Goal: Navigation & Orientation: Find specific page/section

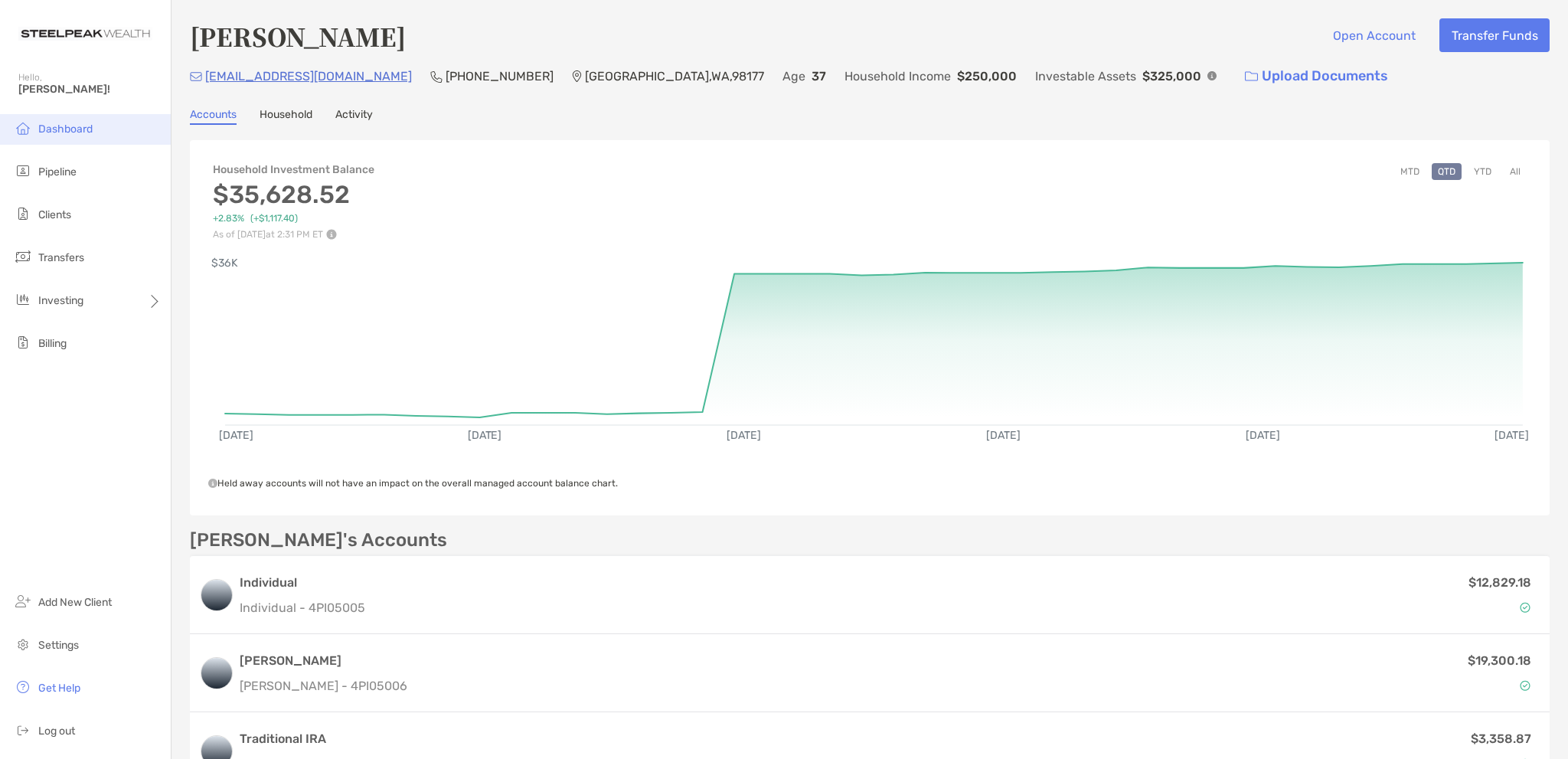
click at [78, 130] on span "Dashboard" at bounding box center [66, 129] width 55 height 13
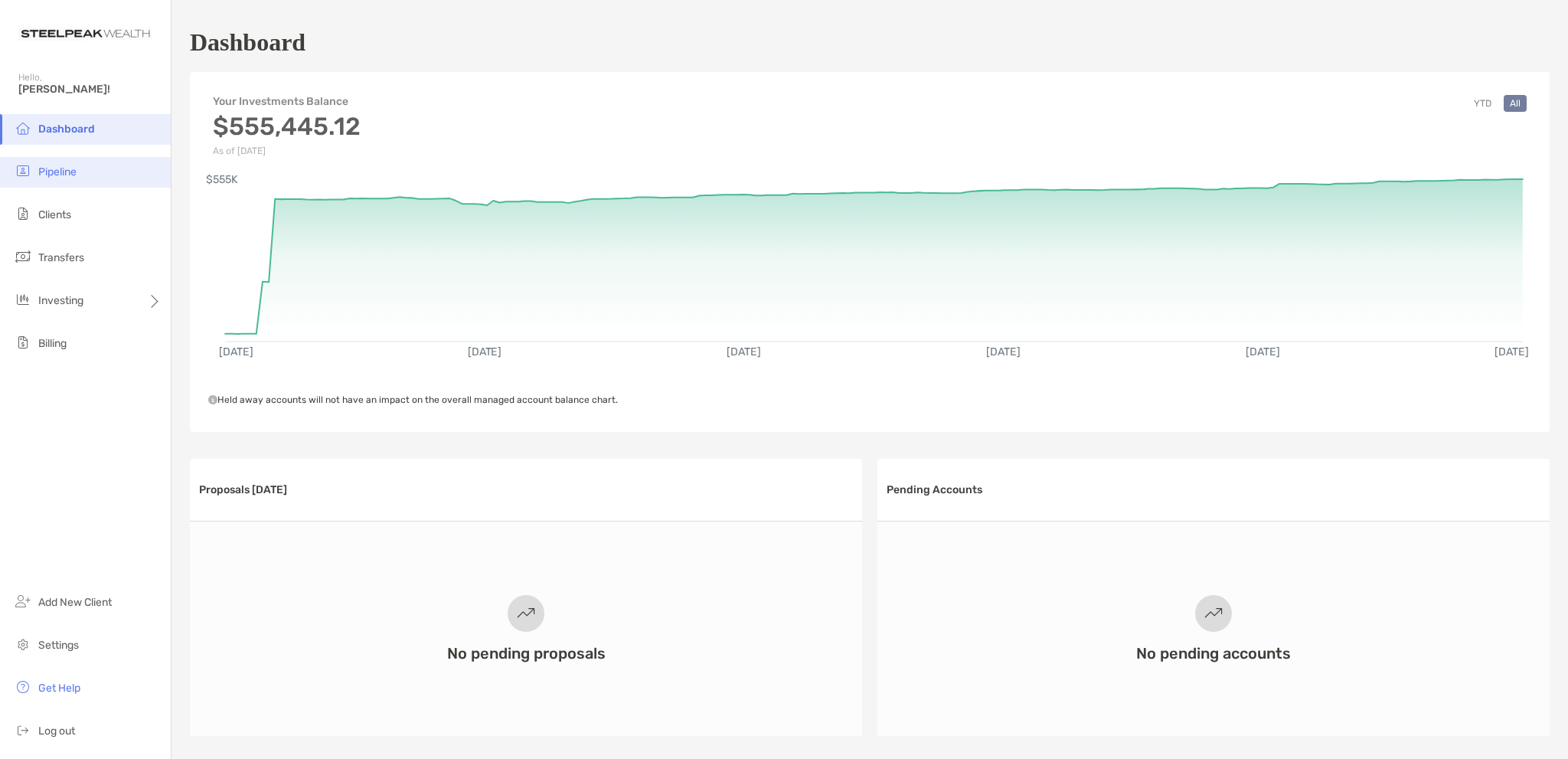
click at [66, 173] on span "Pipeline" at bounding box center [58, 172] width 39 height 13
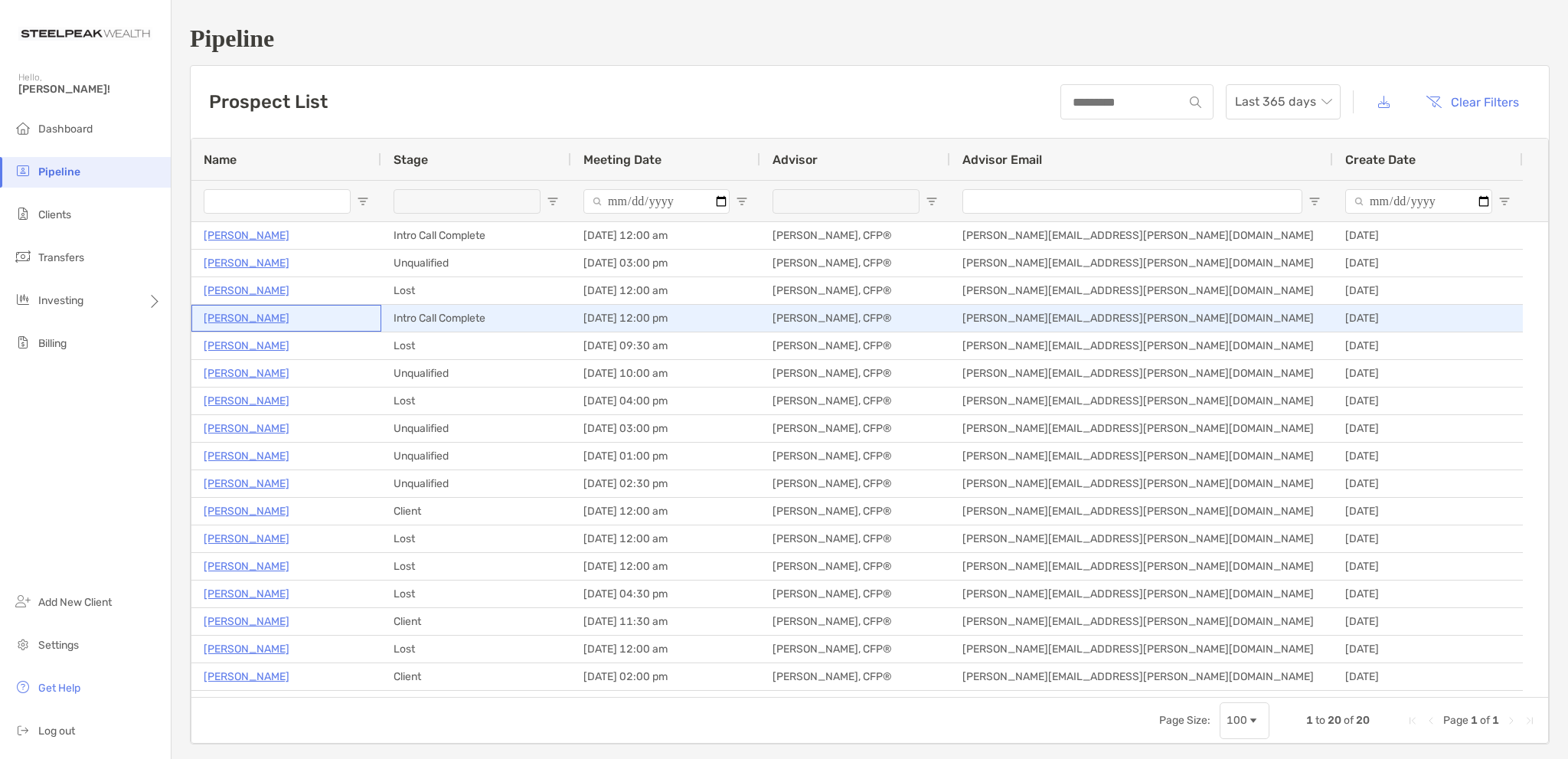
click at [245, 316] on p "[PERSON_NAME]" at bounding box center [246, 318] width 86 height 19
